Goal: Communication & Community: Answer question/provide support

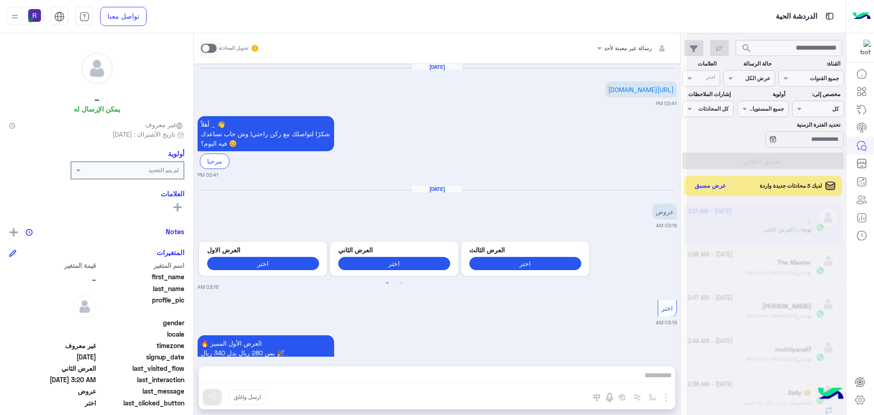
scroll to position [343, 0]
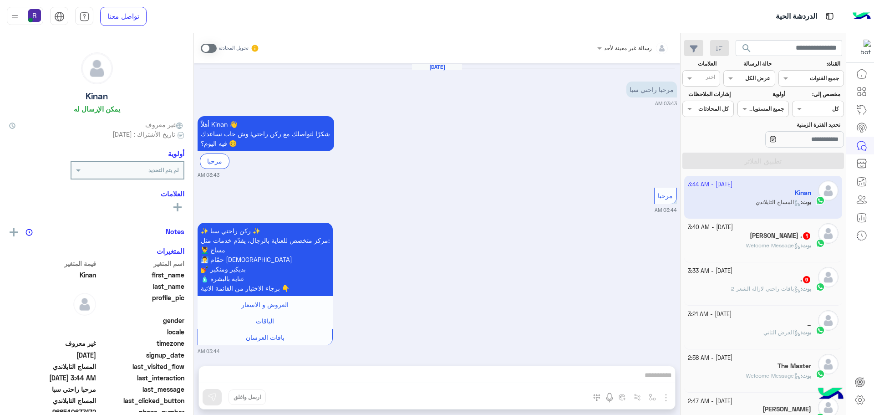
scroll to position [284, 0]
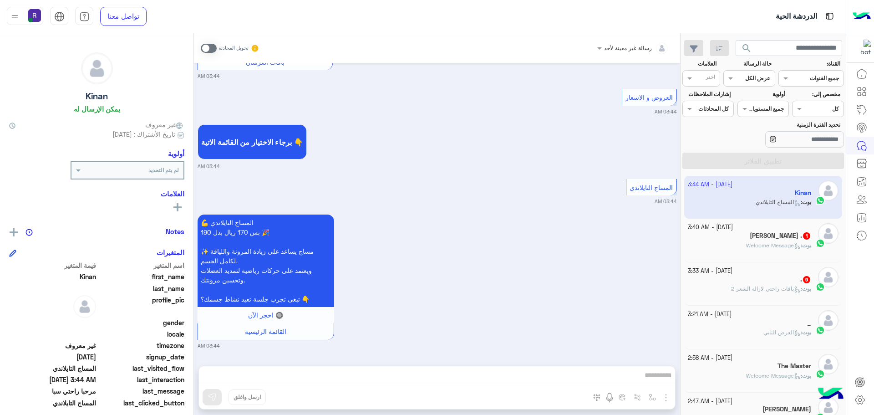
click at [792, 281] on div ". 9" at bounding box center [750, 281] width 124 height 10
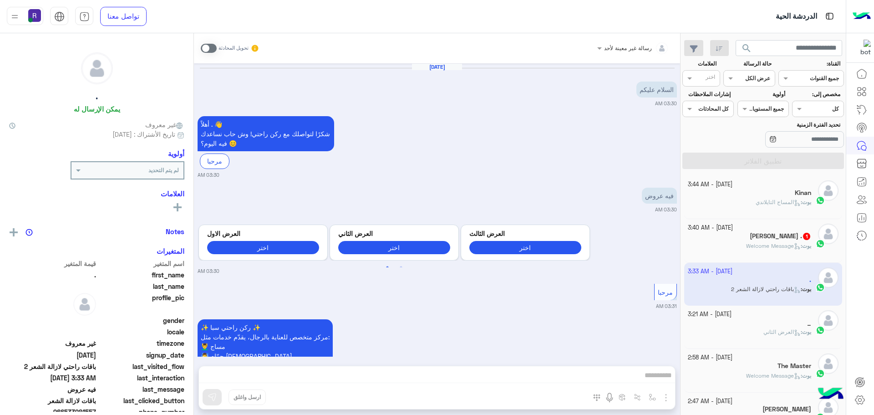
scroll to position [1196, 0]
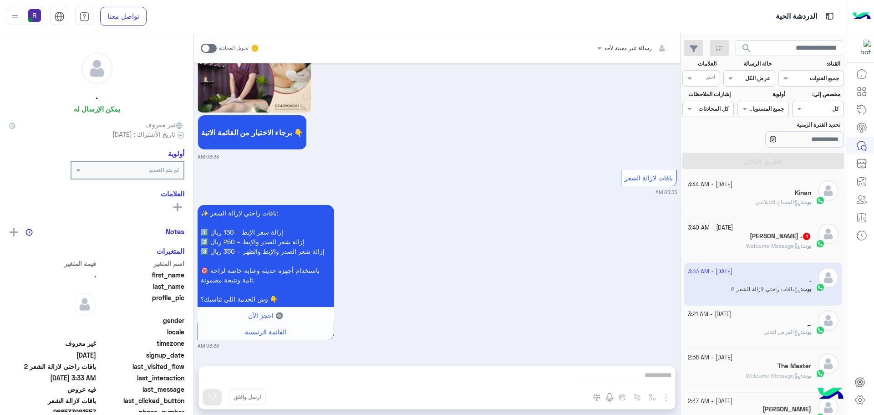
click at [771, 246] on span "Welcome Message" at bounding box center [773, 245] width 55 height 7
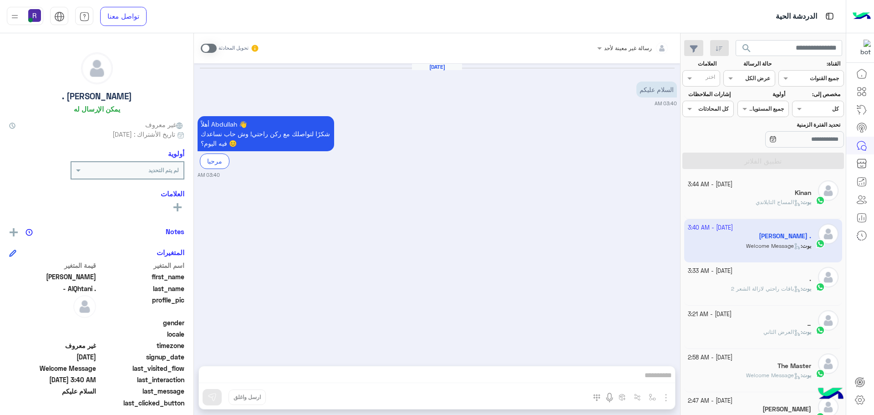
click at [241, 73] on div "[DATE]" at bounding box center [437, 71] width 475 height 7
click at [215, 50] on span at bounding box center [209, 48] width 16 height 9
click at [665, 397] on img "button" at bounding box center [666, 397] width 11 height 11
click at [659, 379] on button "الصور" at bounding box center [652, 377] width 39 height 18
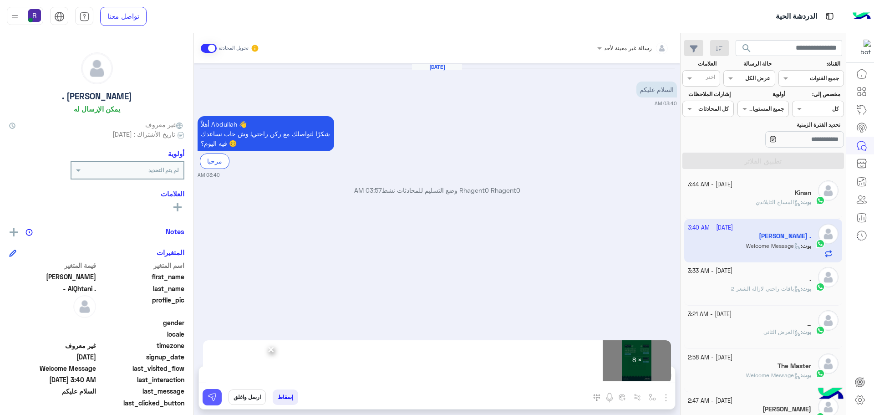
click at [206, 396] on button at bounding box center [212, 397] width 19 height 16
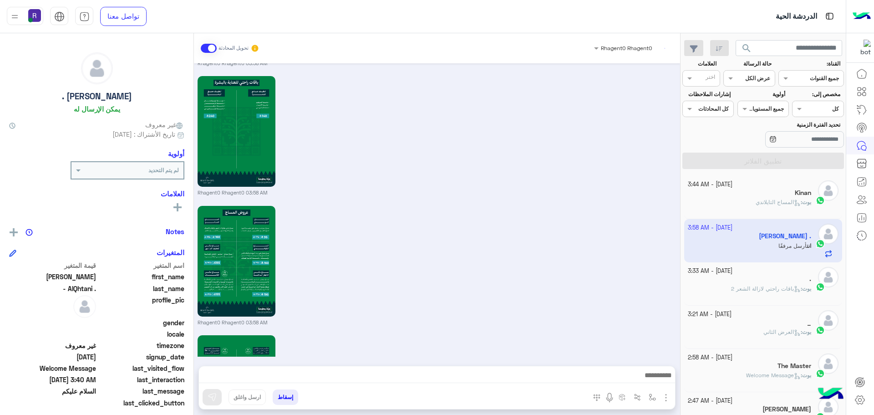
scroll to position [912, 0]
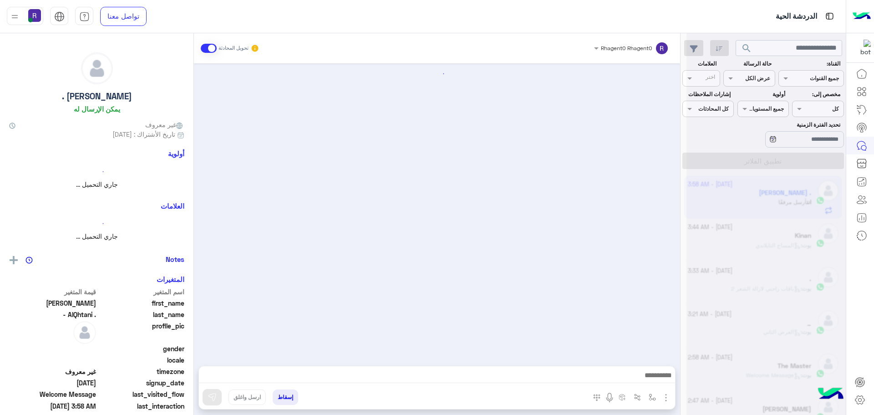
scroll to position [912, 0]
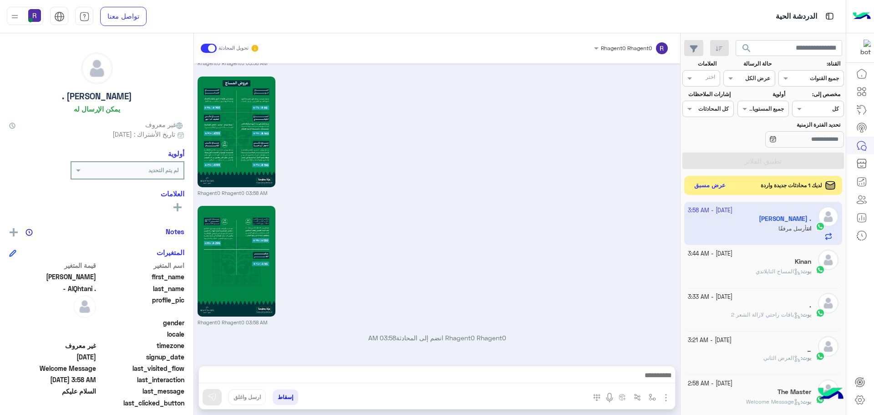
click at [719, 186] on button "عرض مسبق" at bounding box center [710, 185] width 38 height 12
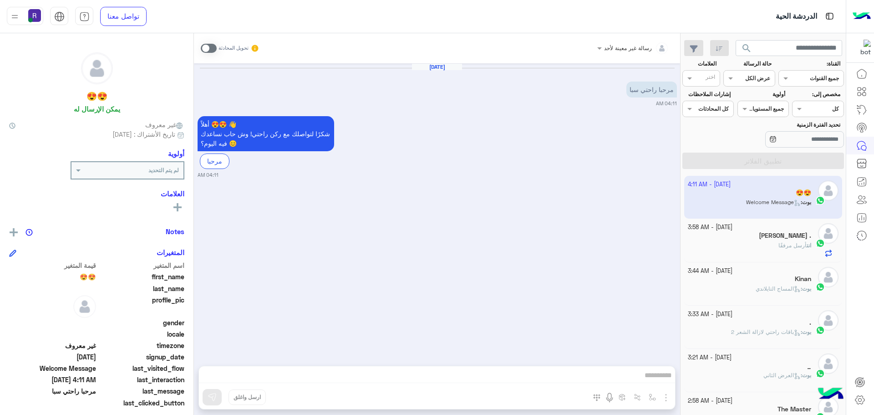
click at [212, 48] on span at bounding box center [209, 48] width 16 height 9
click at [667, 394] on img "button" at bounding box center [666, 397] width 11 height 11
click at [655, 379] on span "الصور" at bounding box center [648, 378] width 17 height 10
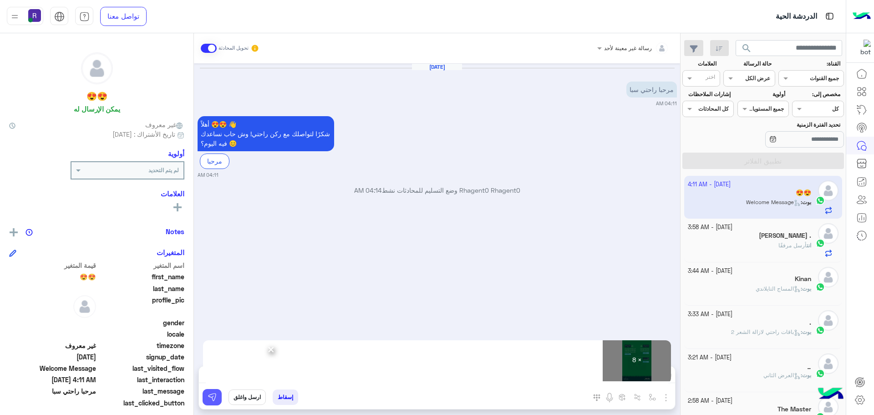
click at [213, 399] on img at bounding box center [212, 397] width 9 height 9
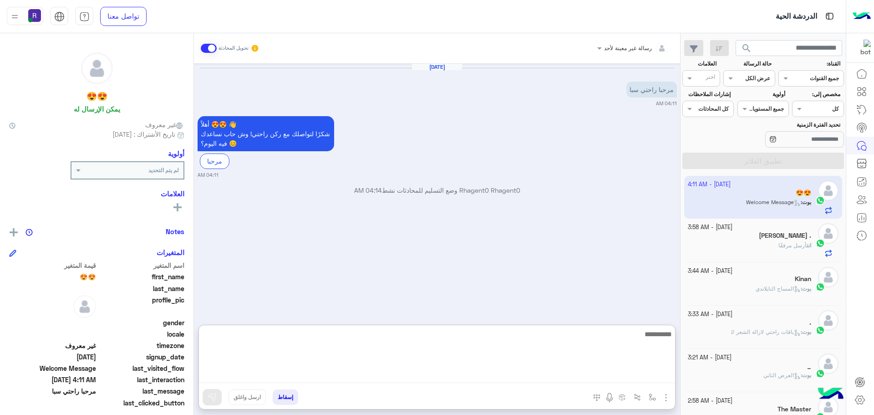
paste textarea "**********"
type textarea "**********"
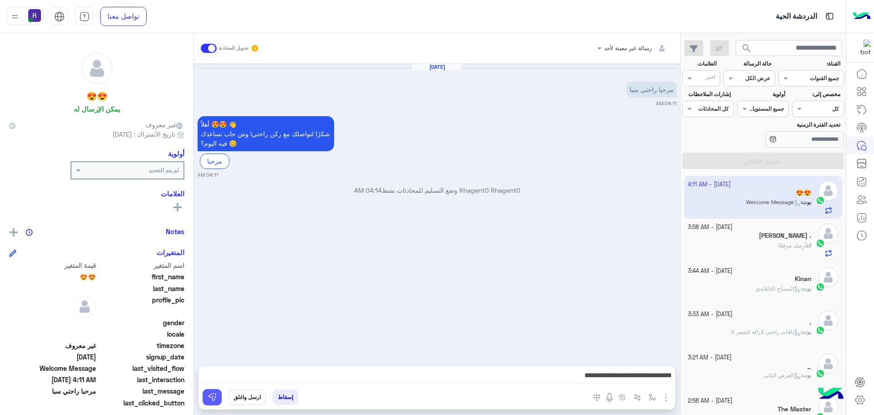
click at [213, 394] on img at bounding box center [212, 397] width 9 height 9
click at [777, 288] on span "المساج التايلاندي" at bounding box center [778, 288] width 45 height 7
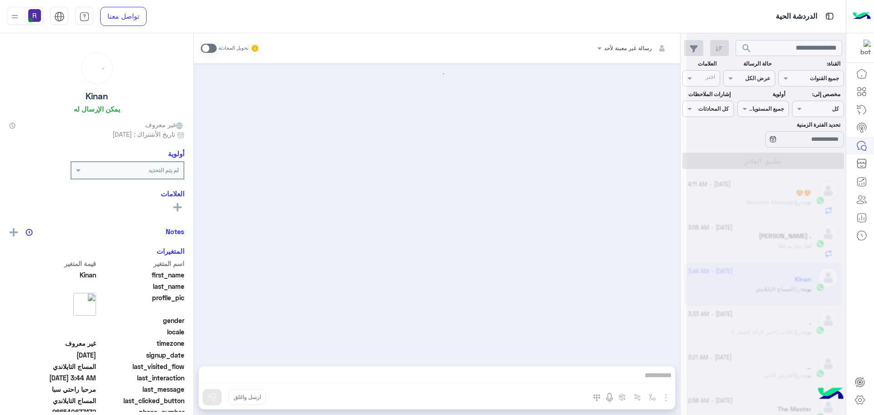
scroll to position [284, 0]
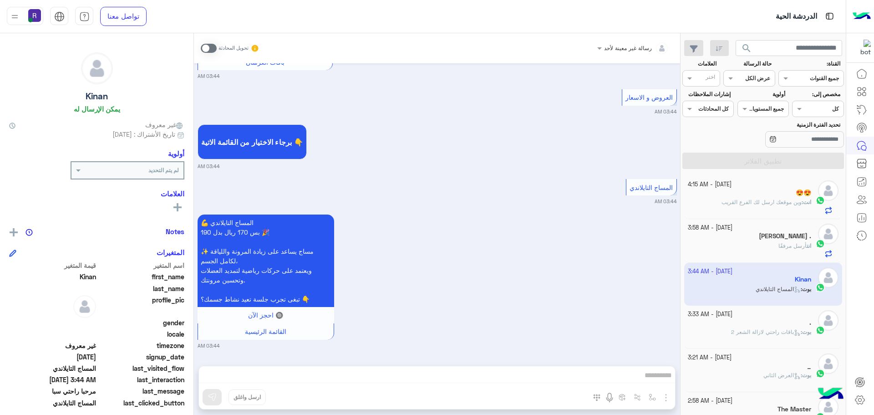
click at [771, 200] on span "وين موقعك ارسل لك الفرع القريب" at bounding box center [762, 202] width 80 height 7
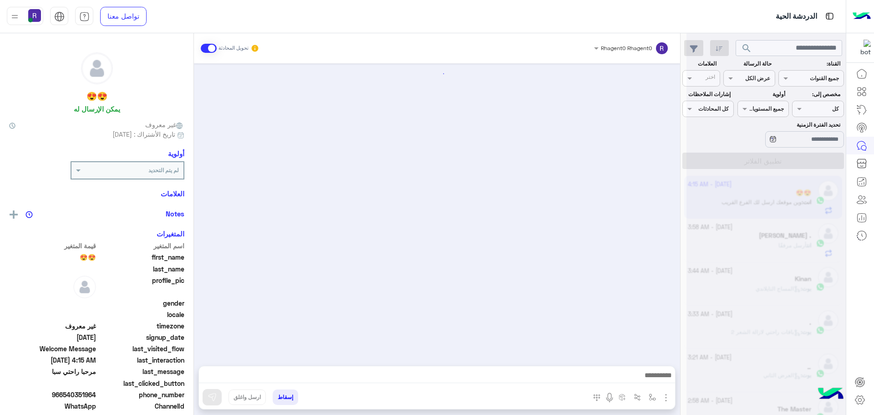
scroll to position [946, 0]
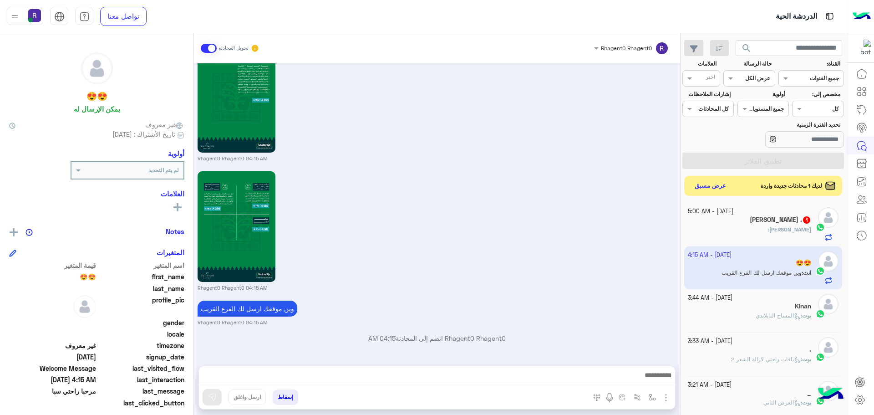
click at [764, 229] on div "Abdullah :" at bounding box center [750, 233] width 124 height 16
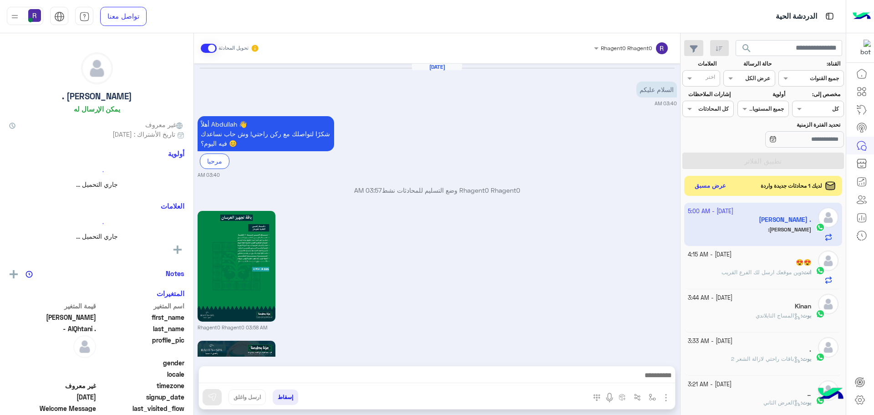
scroll to position [947, 0]
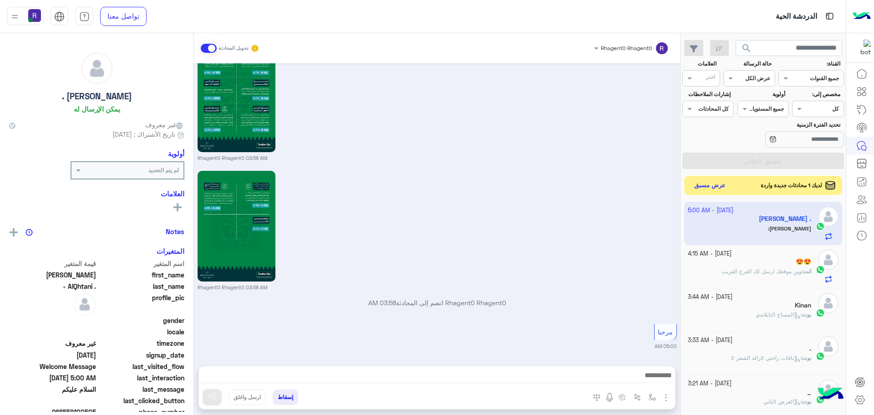
click at [722, 186] on button "عرض مسبق" at bounding box center [710, 185] width 38 height 12
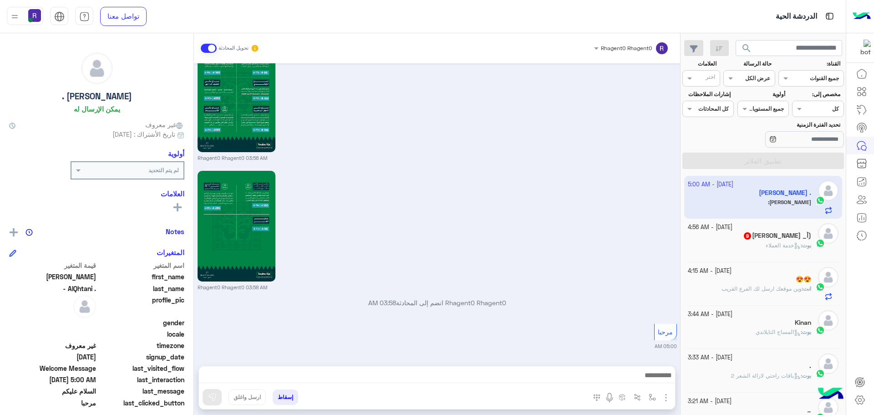
click at [784, 250] on div "بوت : خدمة العملاء" at bounding box center [750, 249] width 124 height 16
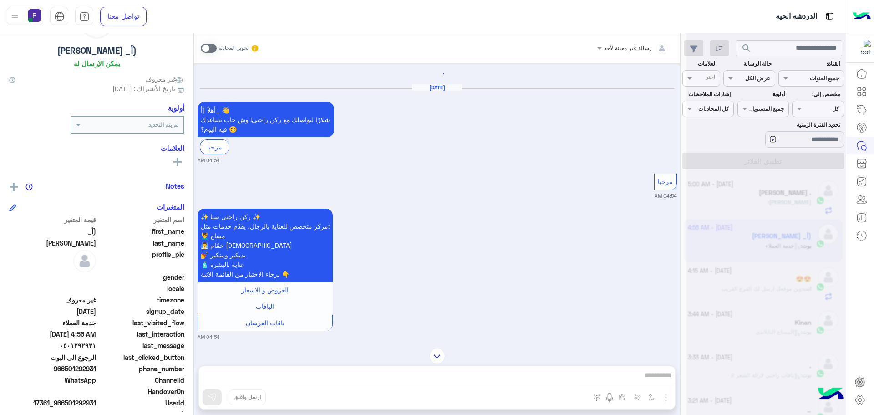
scroll to position [14, 0]
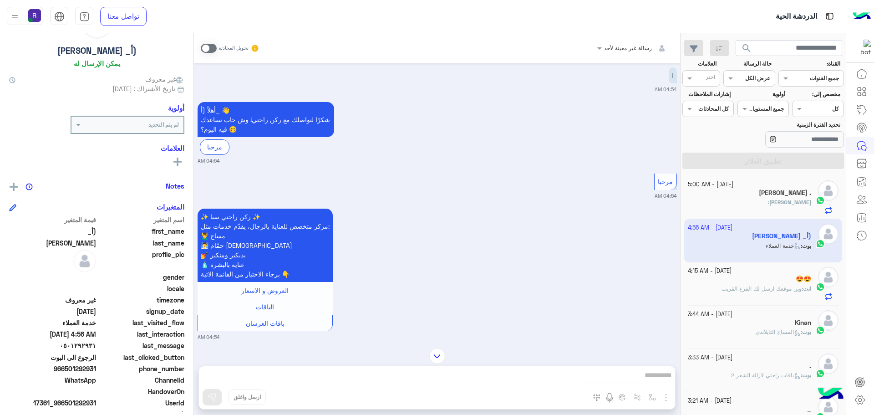
click at [797, 204] on span "[PERSON_NAME]" at bounding box center [791, 202] width 42 height 7
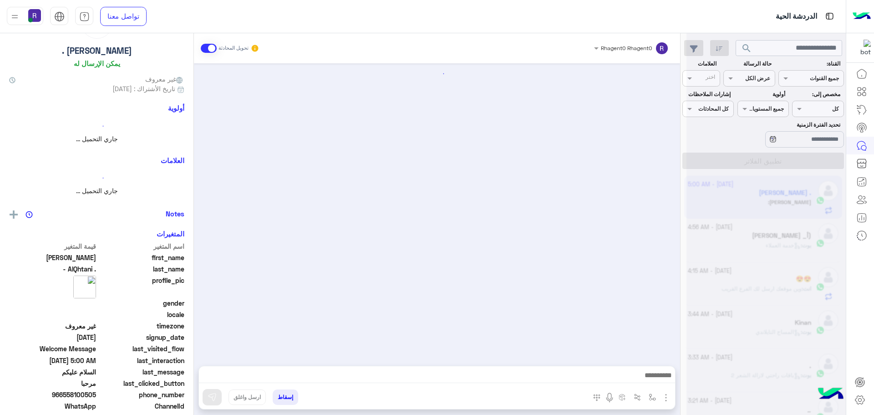
scroll to position [947, 0]
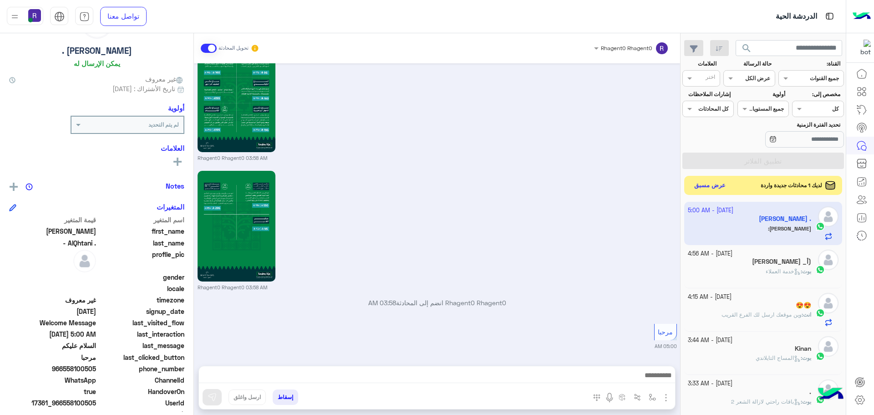
click at [716, 184] on button "عرض مسبق" at bounding box center [710, 185] width 38 height 12
